Goal: Task Accomplishment & Management: Manage account settings

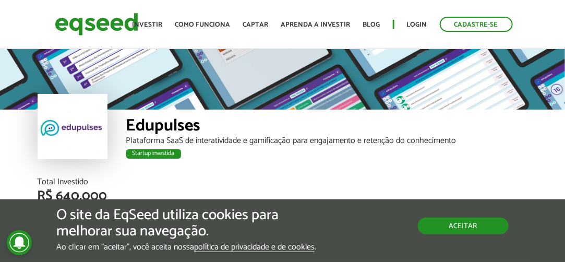
click at [478, 226] on button "Aceitar" at bounding box center [463, 226] width 91 height 17
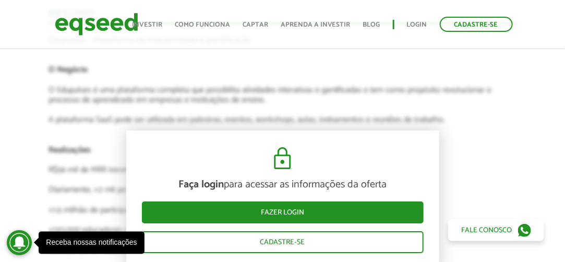
scroll to position [1200, 0]
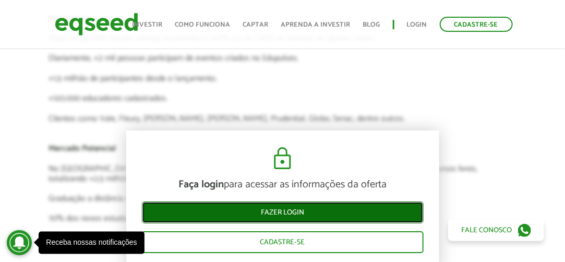
click at [345, 211] on link "Fazer login" at bounding box center [283, 212] width 282 height 22
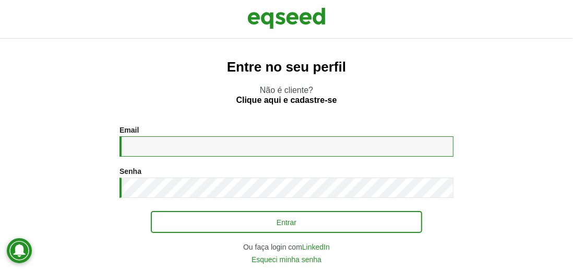
type input "**********"
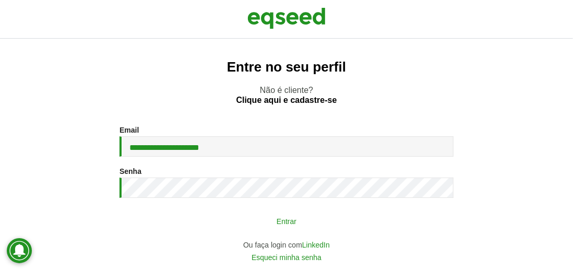
click at [295, 220] on button "Entrar" at bounding box center [286, 221] width 271 height 20
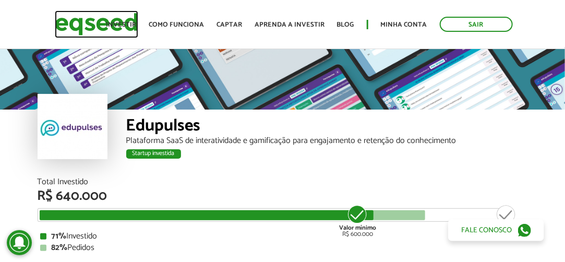
click at [79, 25] on img at bounding box center [96, 24] width 83 height 28
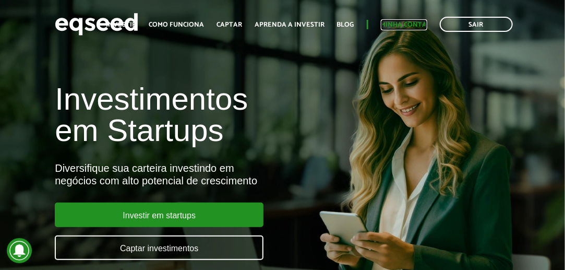
click at [403, 25] on link "Minha conta" at bounding box center [404, 24] width 46 height 7
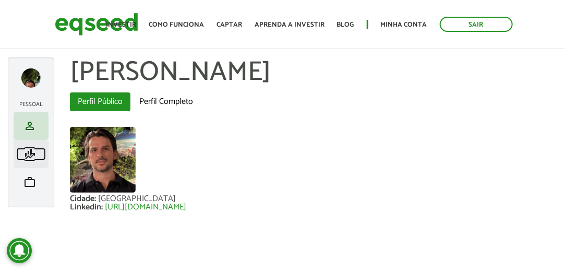
click at [37, 150] on link "finance_mode Minha simulação" at bounding box center [31, 154] width 30 height 13
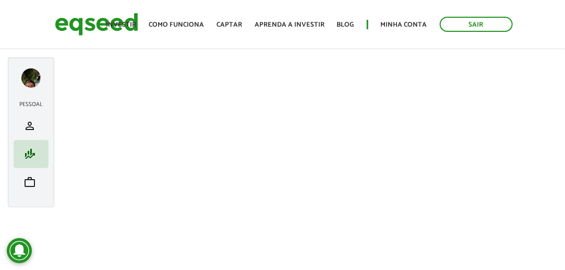
scroll to position [87, 0]
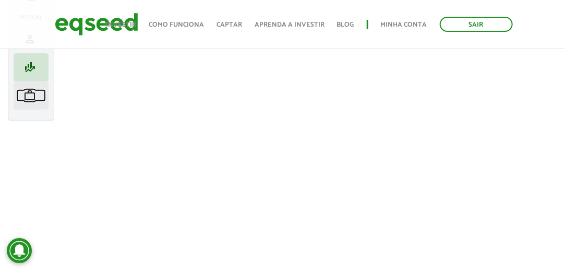
click at [32, 102] on span "work" at bounding box center [29, 95] width 13 height 13
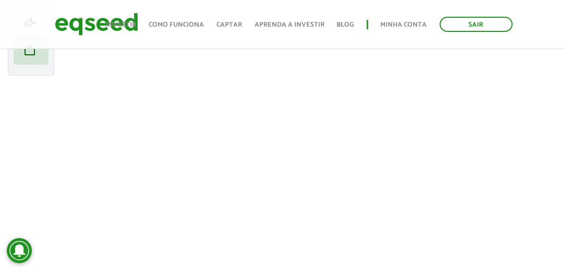
scroll to position [157, 0]
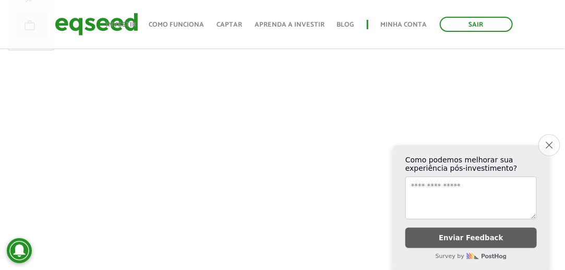
click at [545, 138] on button "Close survey" at bounding box center [549, 145] width 22 height 22
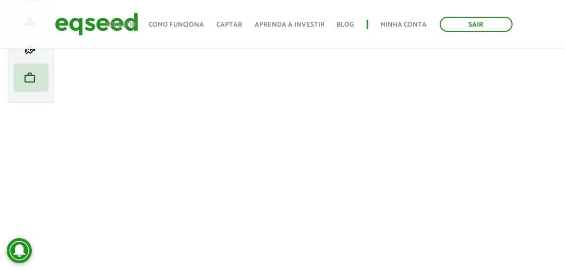
scroll to position [261, 0]
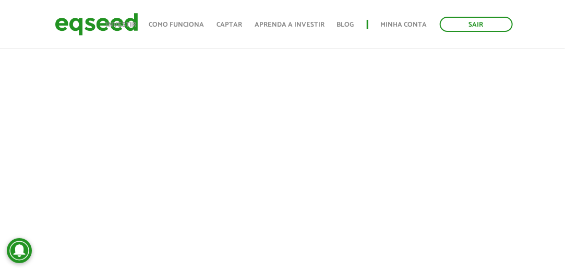
scroll to position [261, 0]
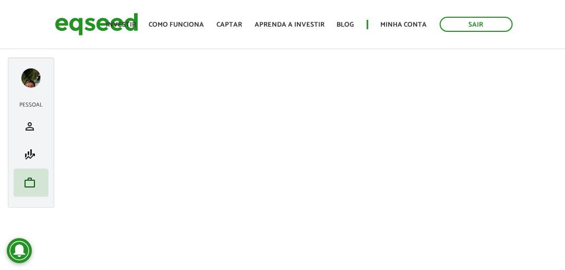
click at [36, 76] on div at bounding box center [30, 77] width 19 height 19
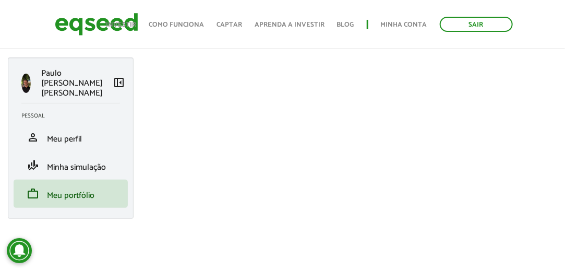
scroll to position [261, 0]
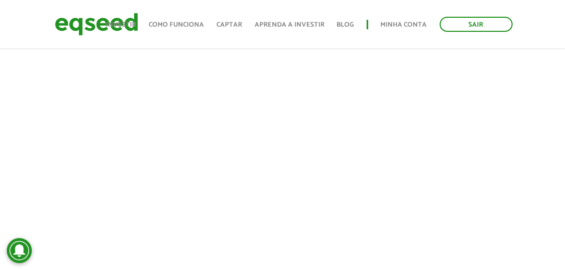
click at [405, 30] on ul "Início Investir Como funciona Captar Aprenda a investir Blog Minha conta Sair" at bounding box center [309, 24] width 417 height 15
click at [405, 26] on link "Minha conta" at bounding box center [404, 24] width 46 height 7
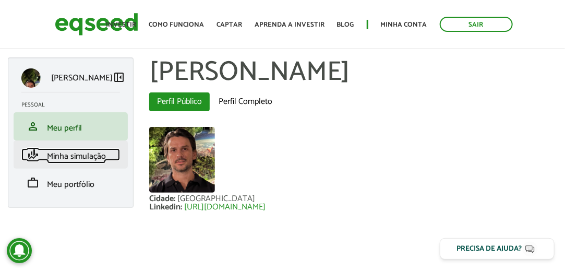
click at [85, 149] on link "finance_mode Minha simulação" at bounding box center [70, 154] width 99 height 13
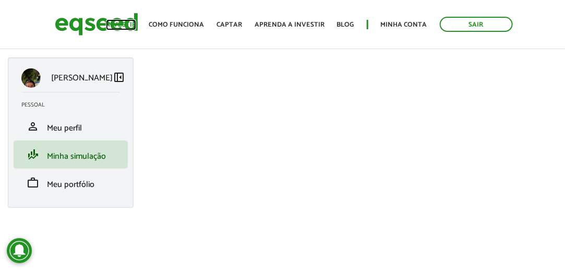
click at [123, 21] on link "Investir" at bounding box center [121, 24] width 30 height 7
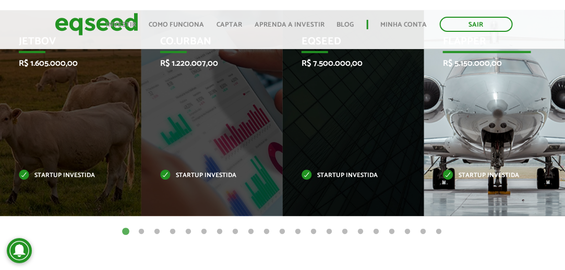
scroll to position [365, 0]
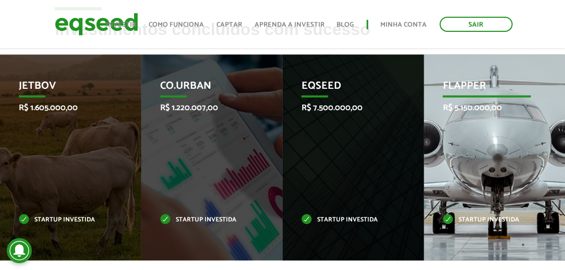
click at [517, 114] on div "Flapper R$ 5.150.000,00 Startup investida" at bounding box center [487, 158] width 126 height 206
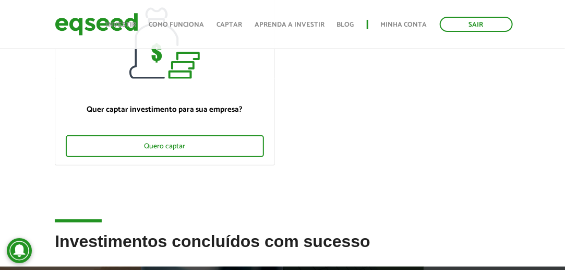
scroll to position [0, 0]
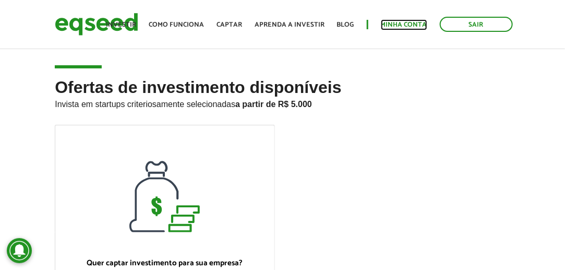
click at [415, 21] on link "Minha conta" at bounding box center [404, 24] width 46 height 7
